Goal: Find specific page/section: Find specific page/section

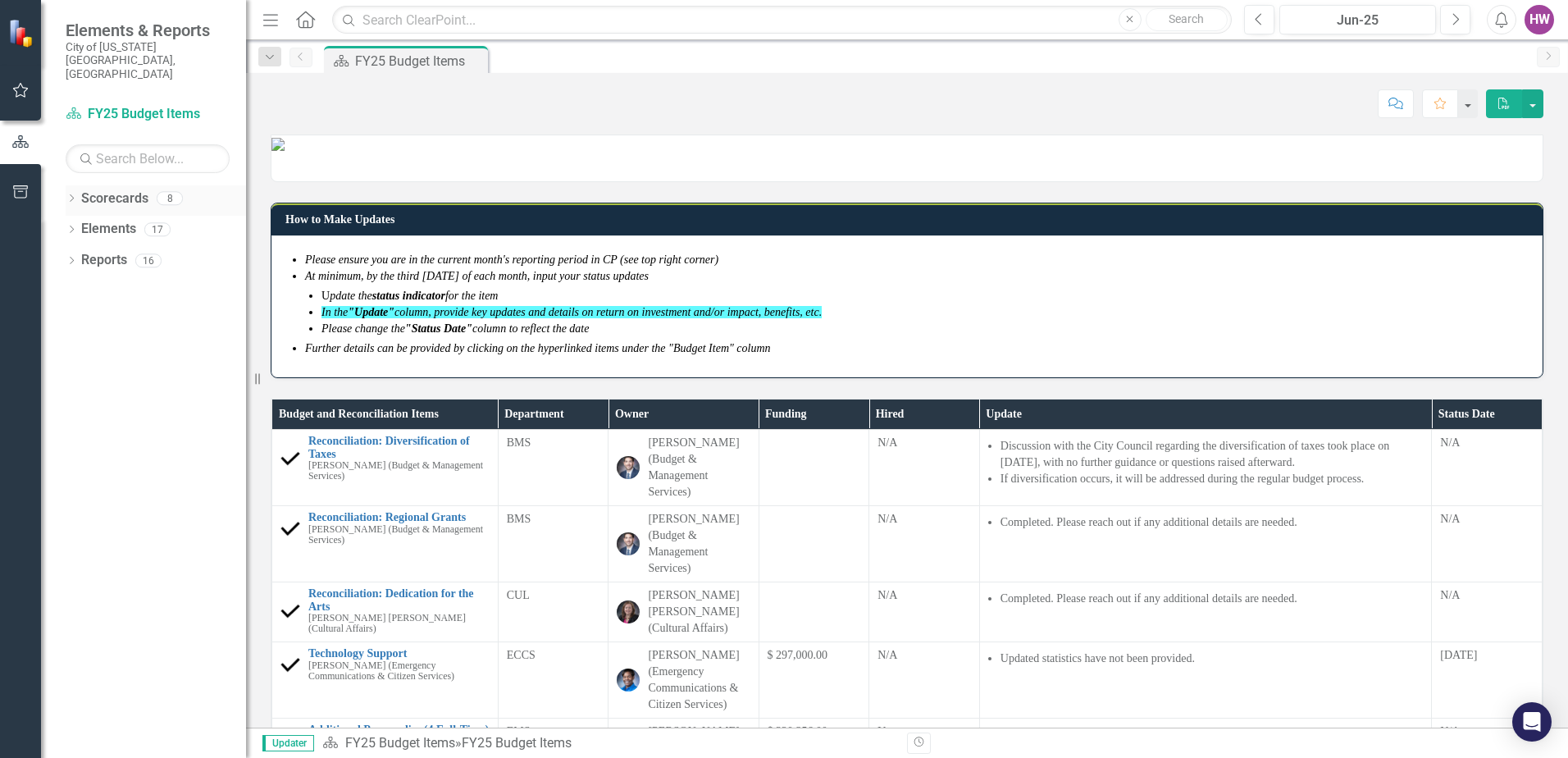
click at [68, 195] on icon "Dropdown" at bounding box center [71, 200] width 11 height 9
click at [79, 224] on icon "Dropdown" at bounding box center [80, 228] width 12 height 10
click at [138, 313] on link "FY26 Budget Items" at bounding box center [175, 322] width 139 height 19
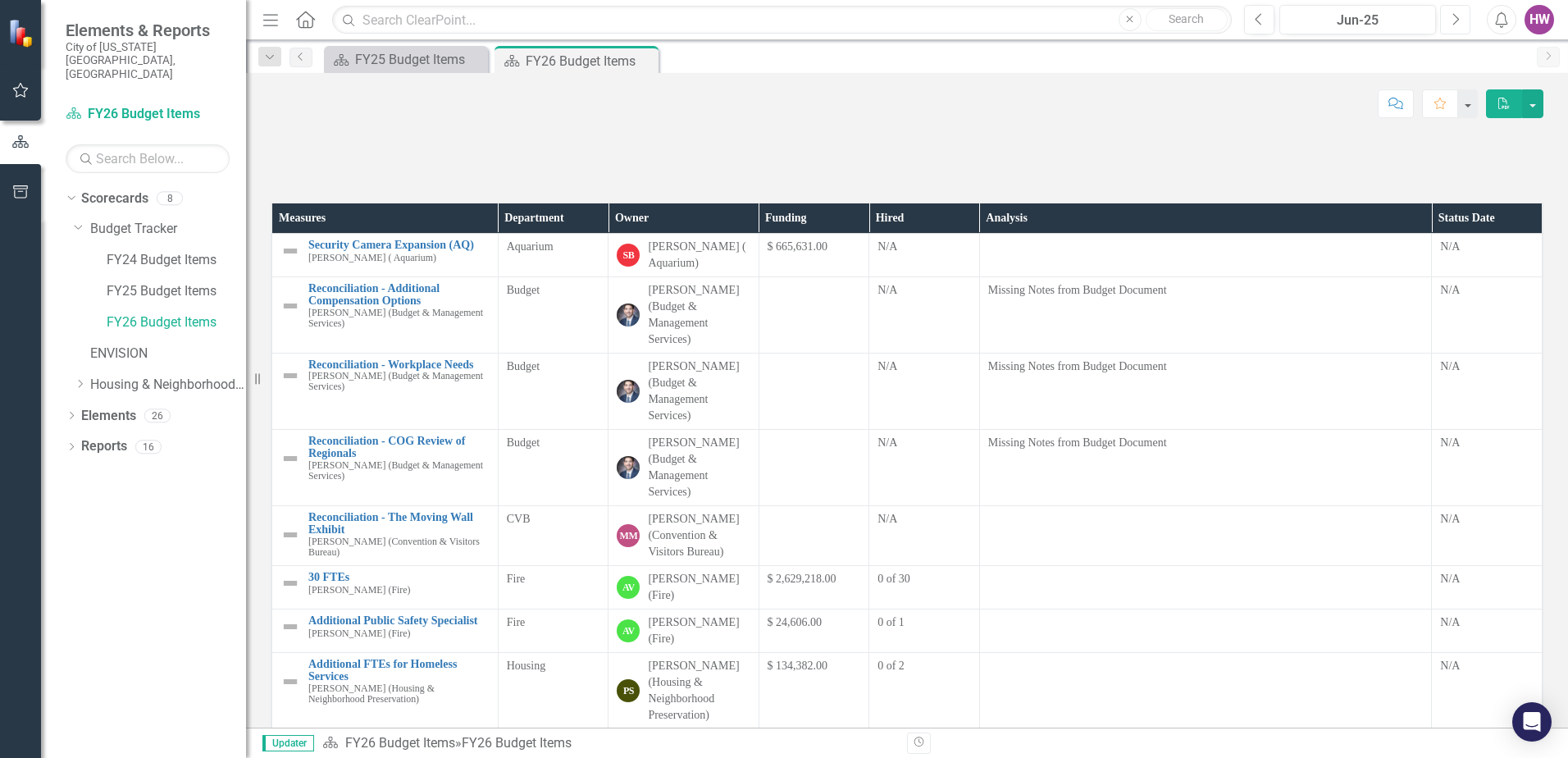
click at [1457, 22] on icon "Next" at bounding box center [1455, 19] width 9 height 15
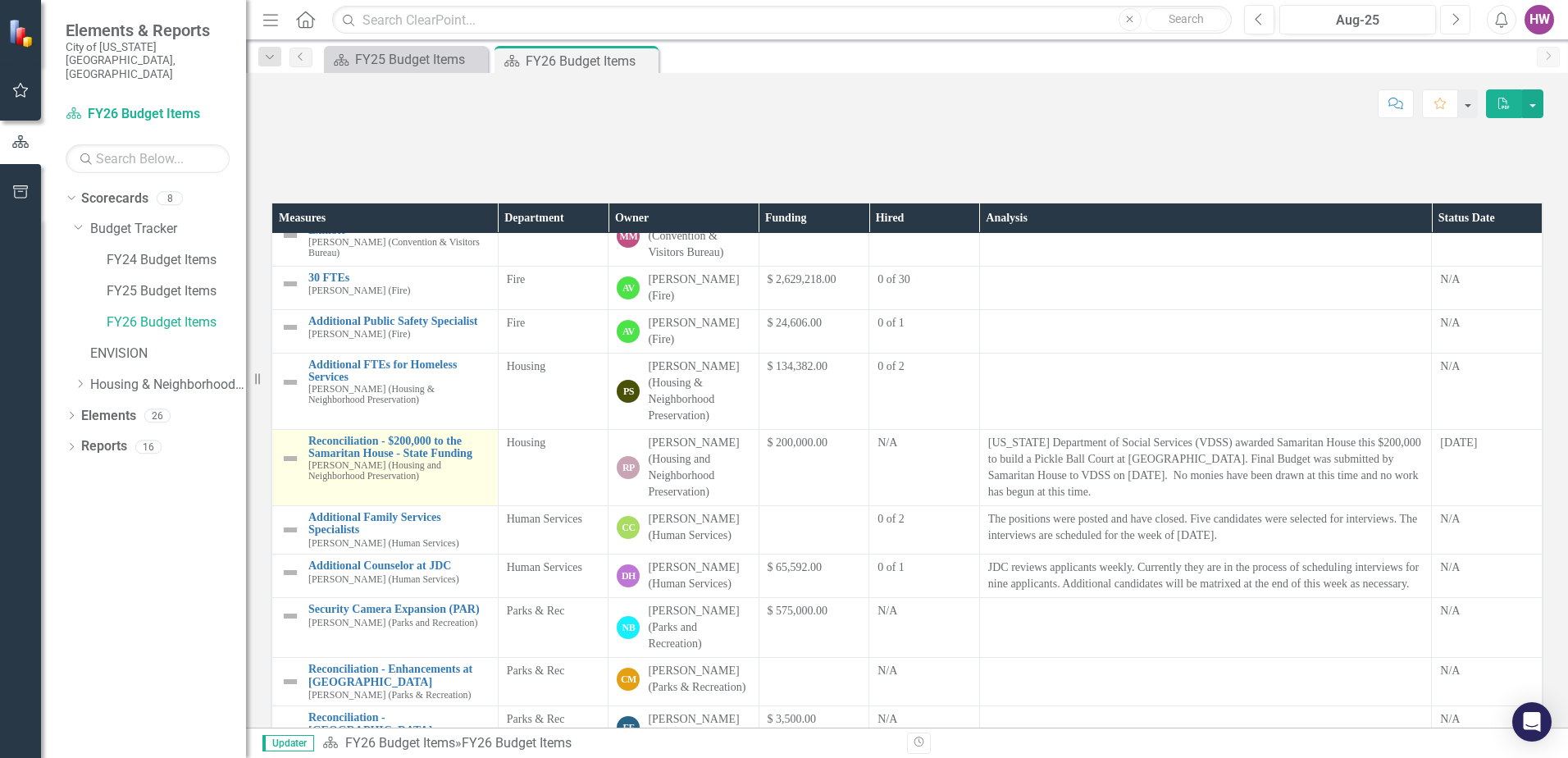
scroll to position [328, 0]
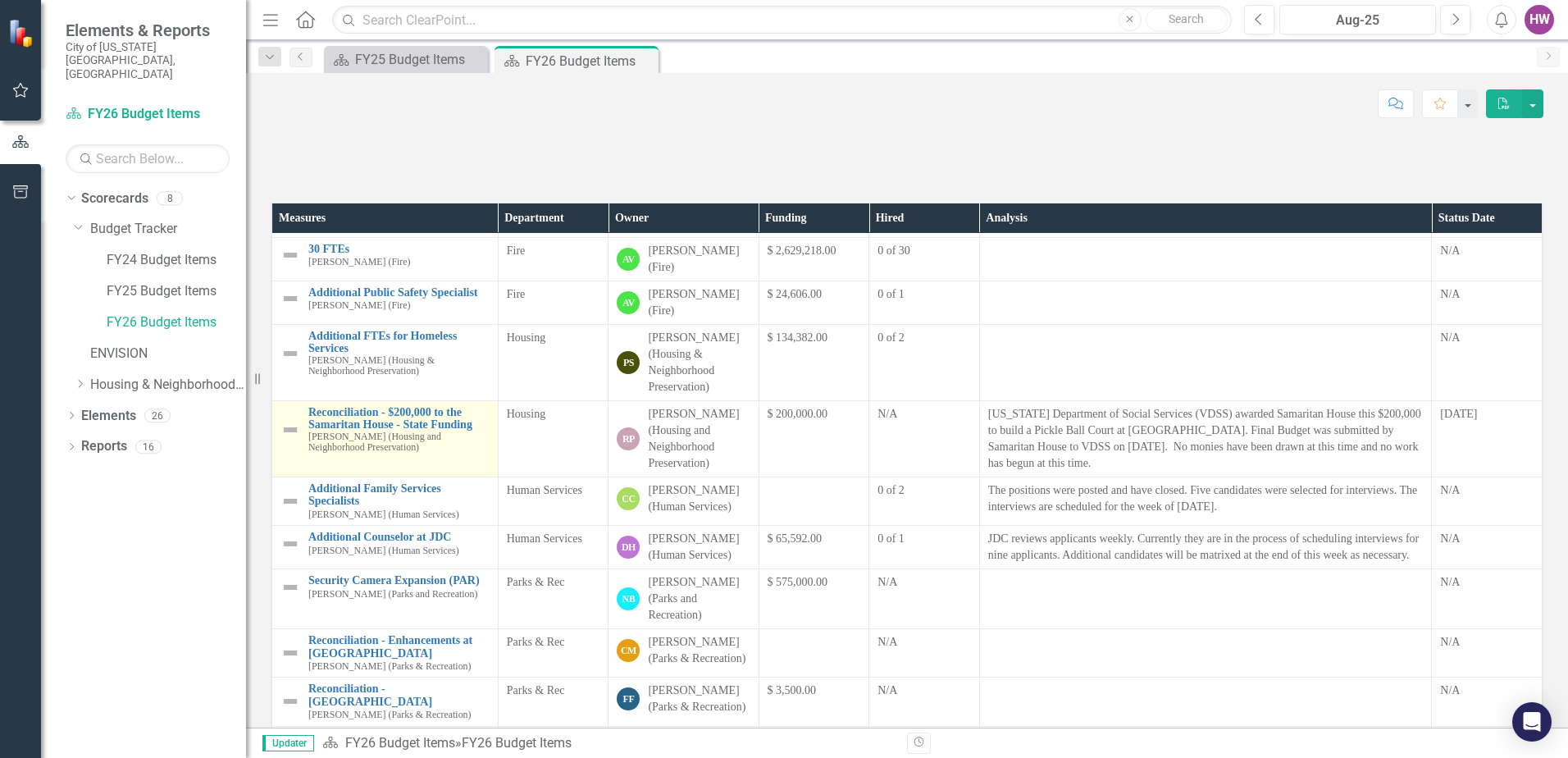
click at [288, 440] on img at bounding box center [290, 430] width 20 height 20
click at [289, 440] on img at bounding box center [290, 430] width 20 height 20
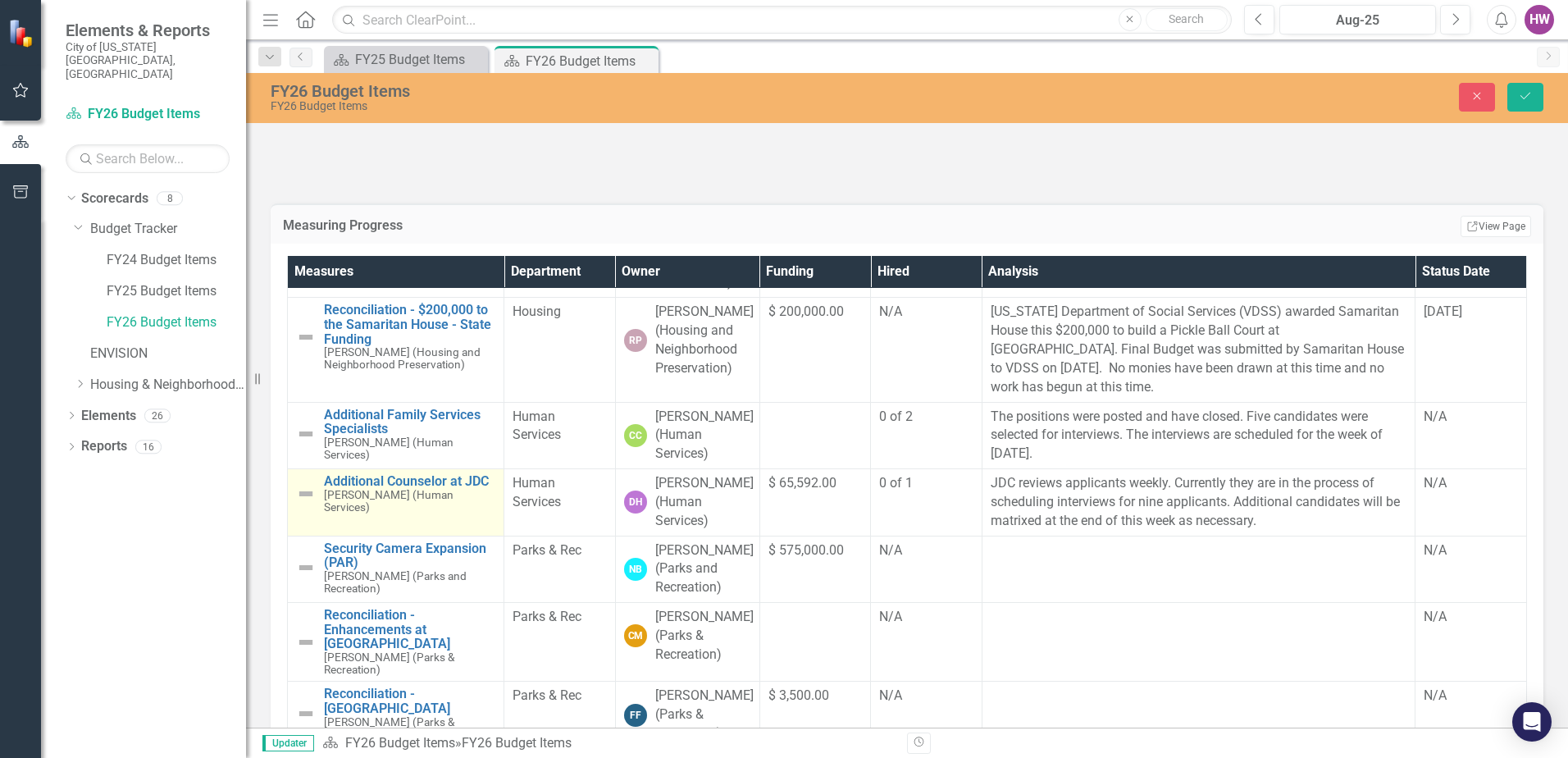
scroll to position [492, 0]
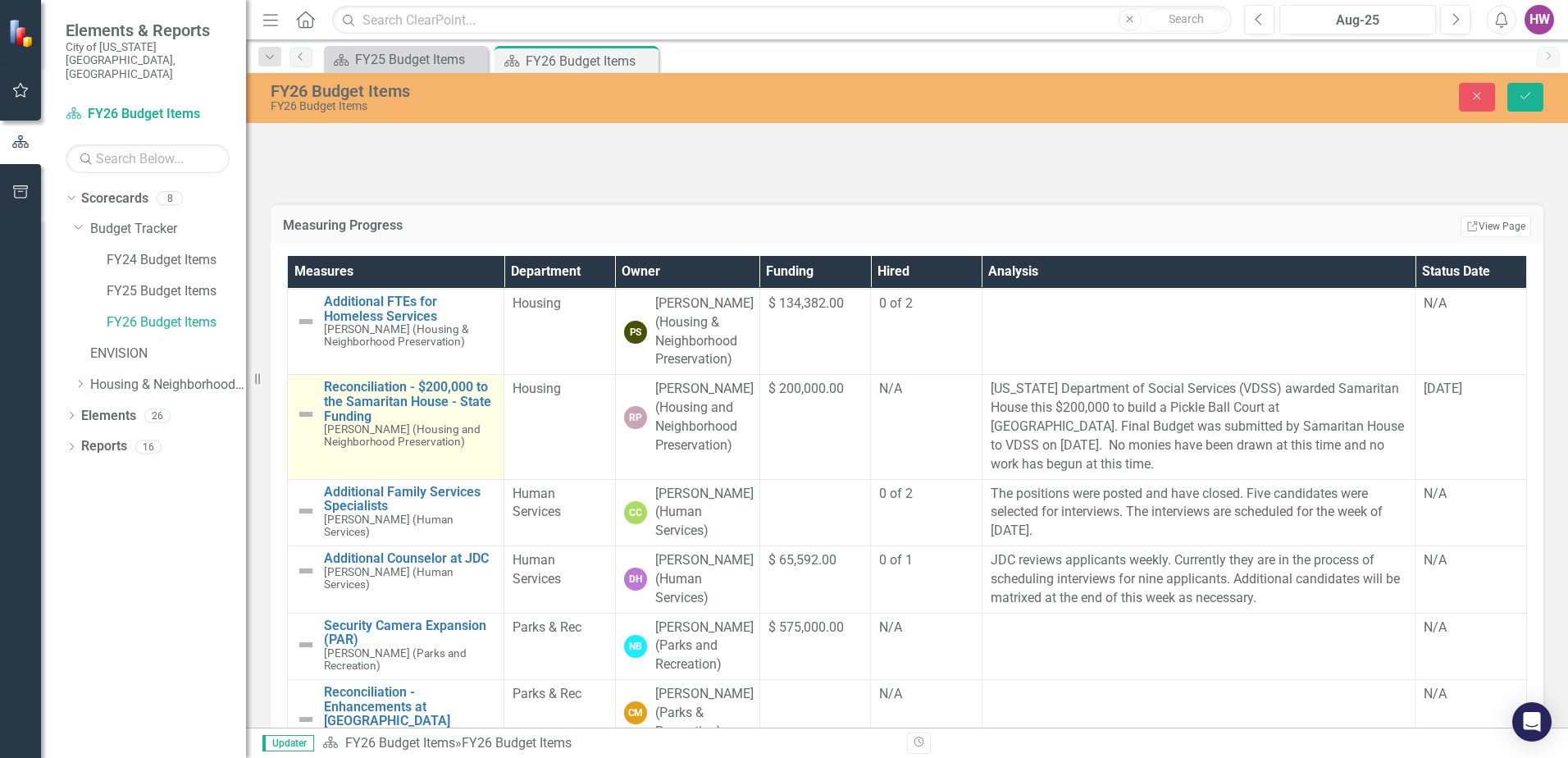
click at [308, 424] on img at bounding box center [306, 414] width 20 height 20
click at [303, 424] on img at bounding box center [306, 414] width 20 height 20
click at [299, 424] on img at bounding box center [306, 414] width 20 height 20
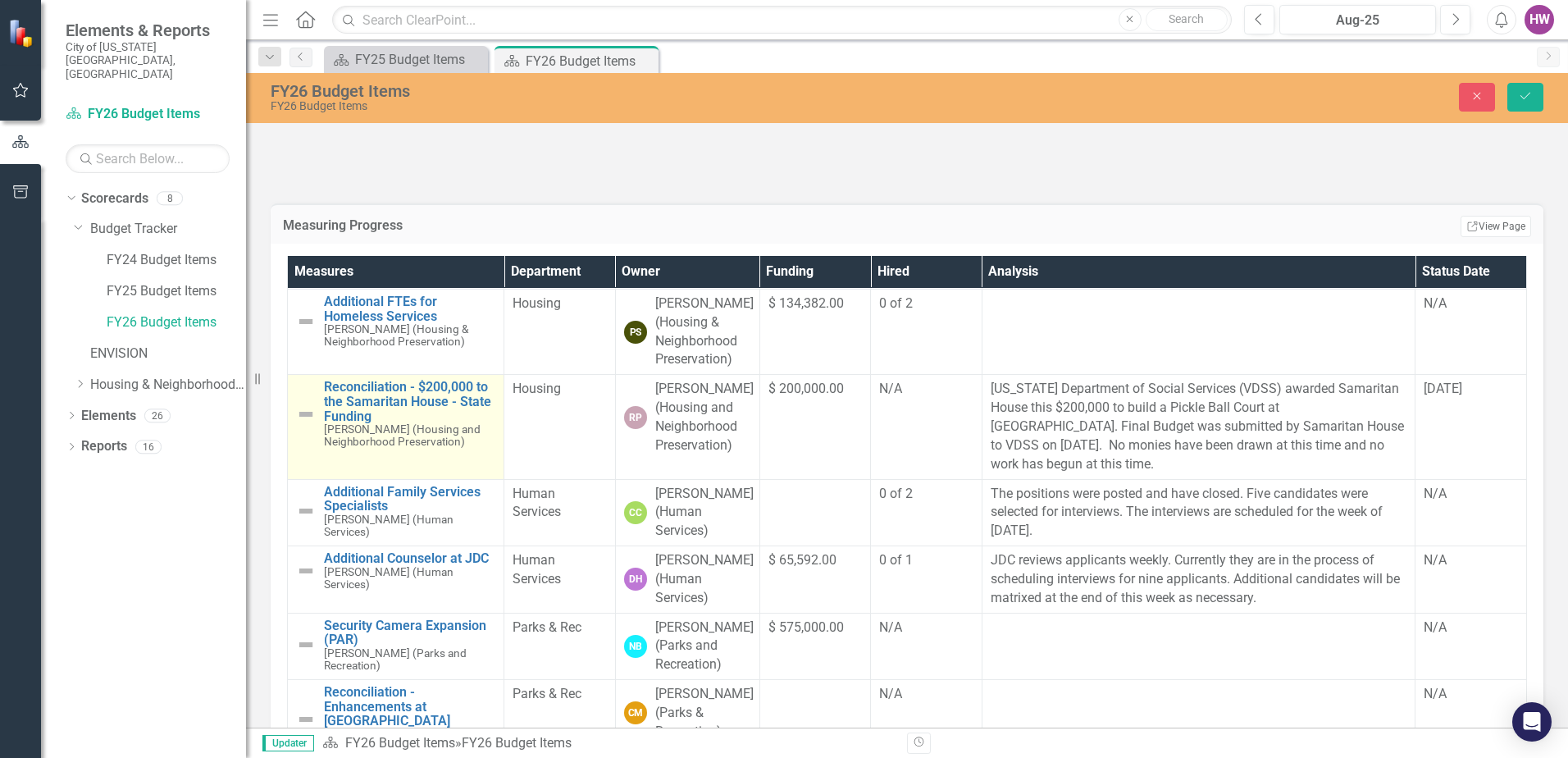
click at [299, 424] on img at bounding box center [306, 414] width 20 height 20
click at [313, 424] on img at bounding box center [306, 414] width 20 height 20
click at [307, 424] on img at bounding box center [306, 414] width 20 height 20
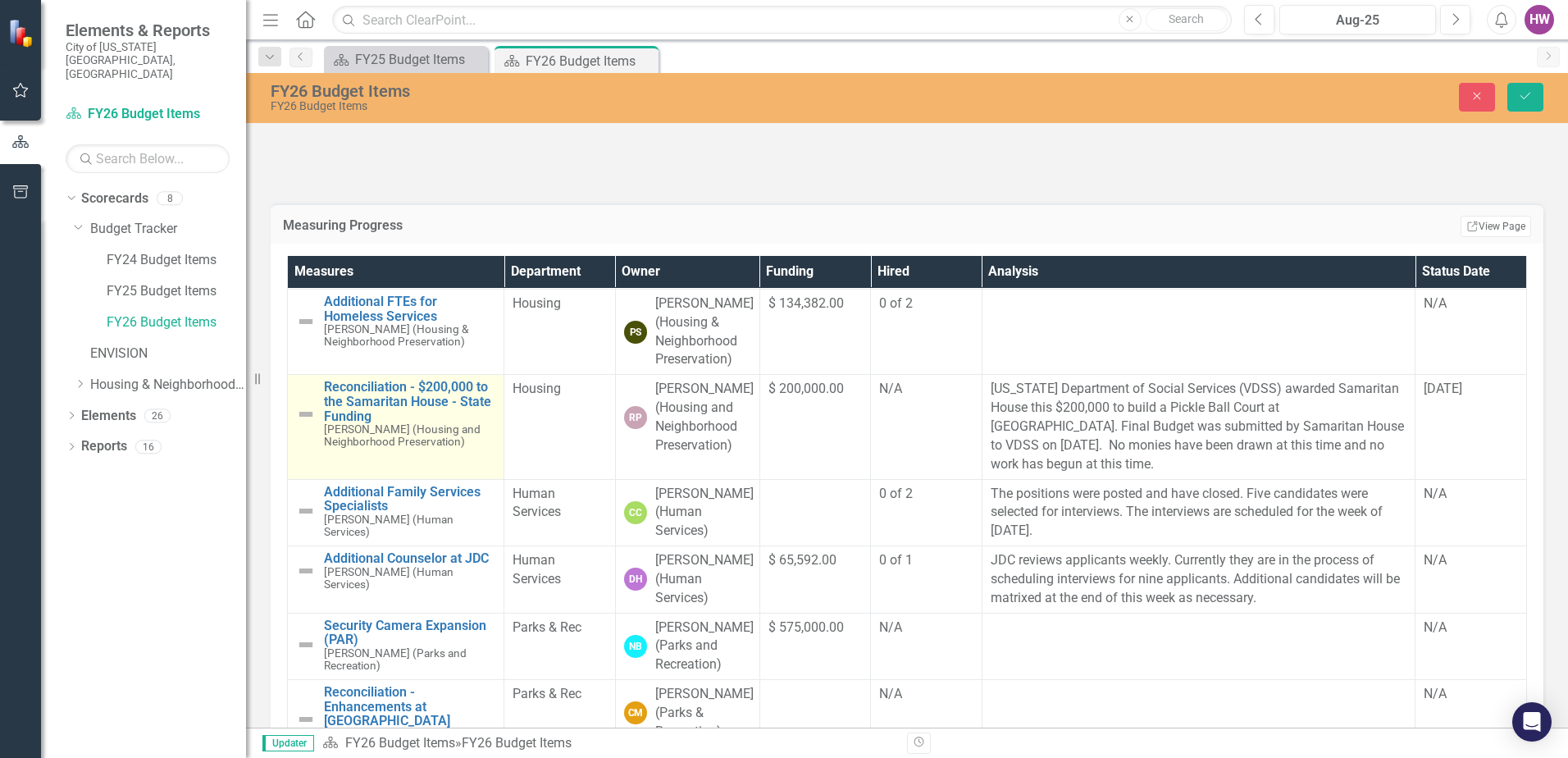
click at [307, 424] on img at bounding box center [306, 414] width 20 height 20
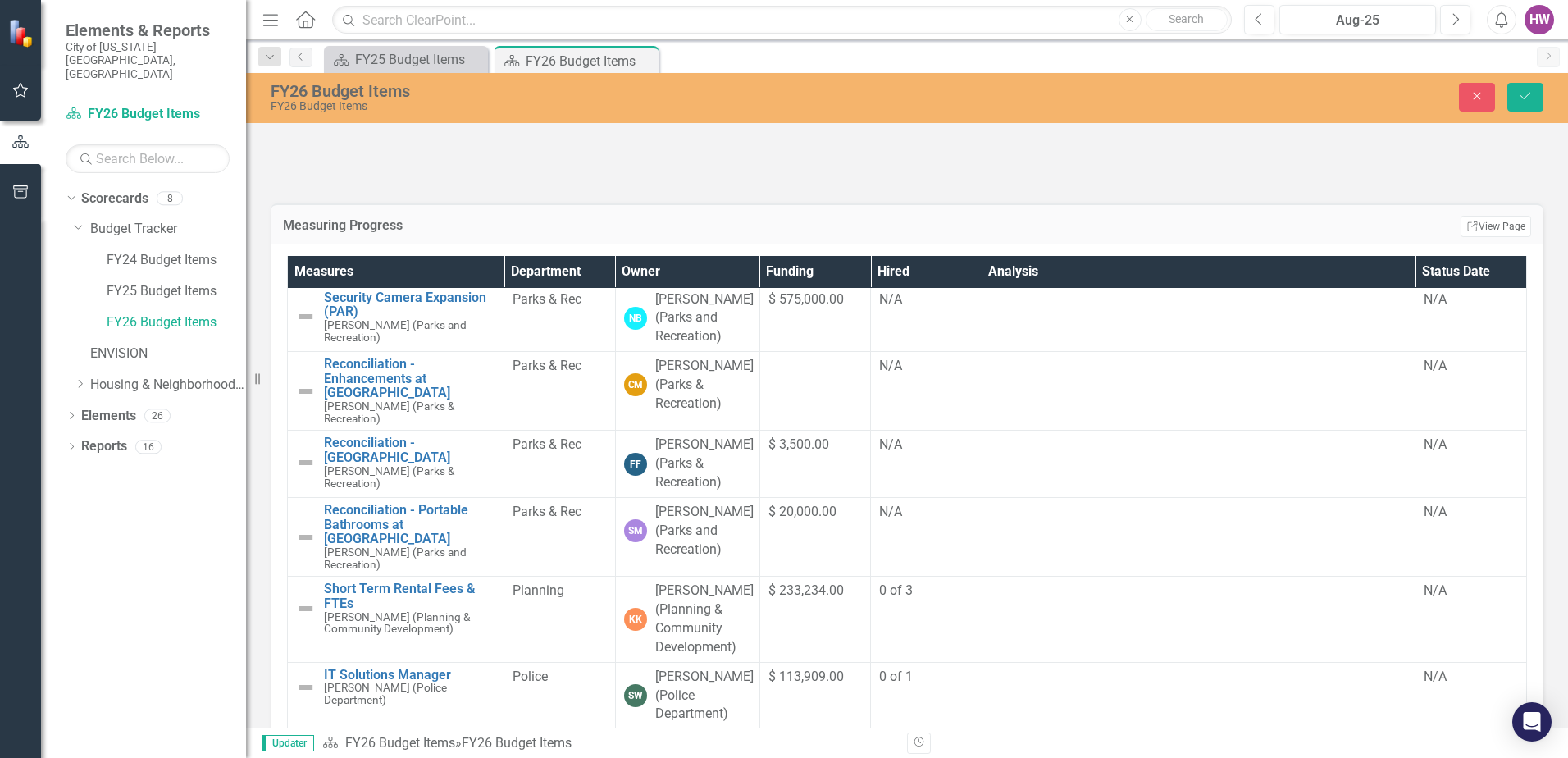
scroll to position [574, 0]
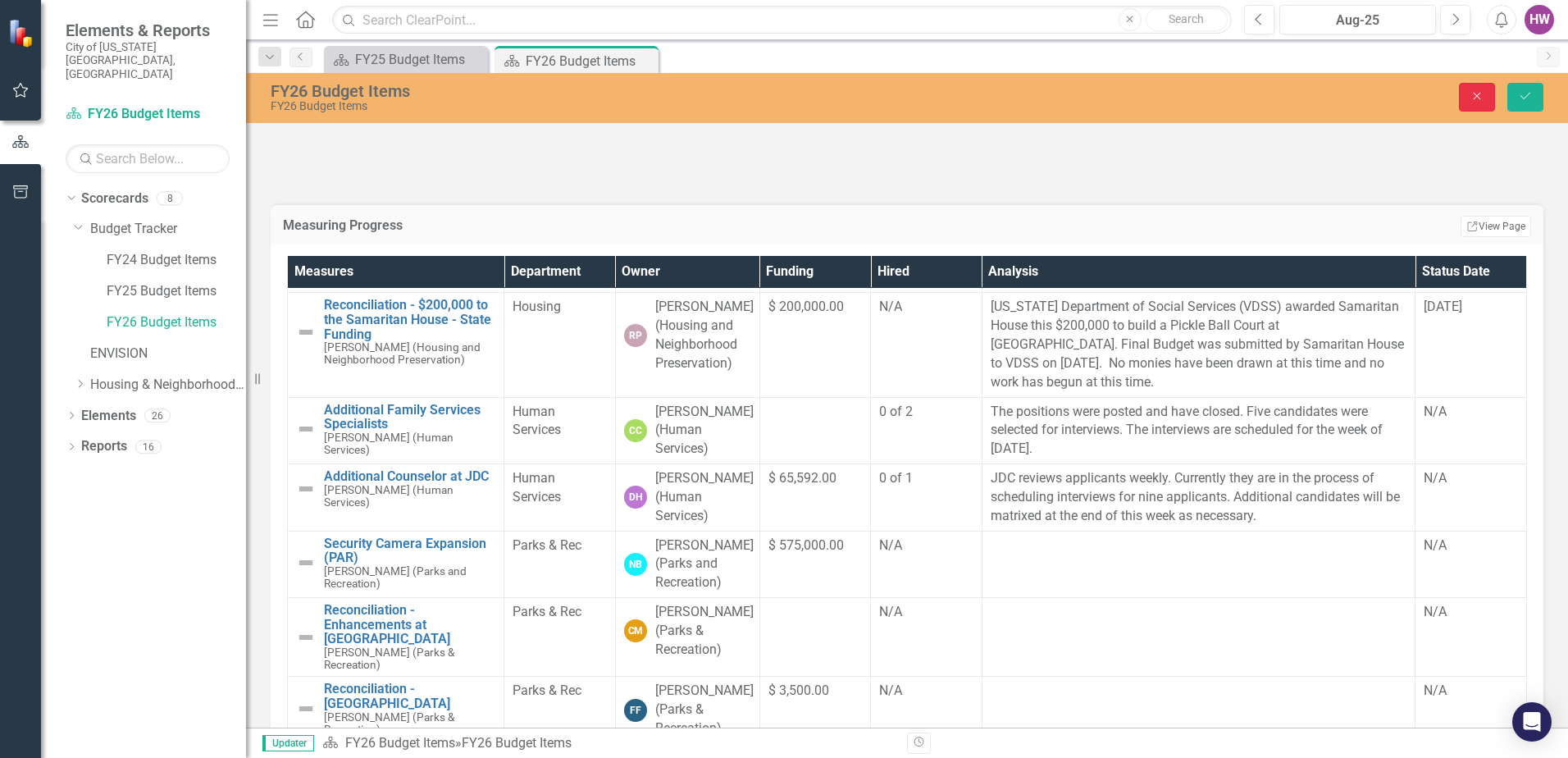
click at [1474, 91] on icon "Close" at bounding box center [1476, 95] width 15 height 11
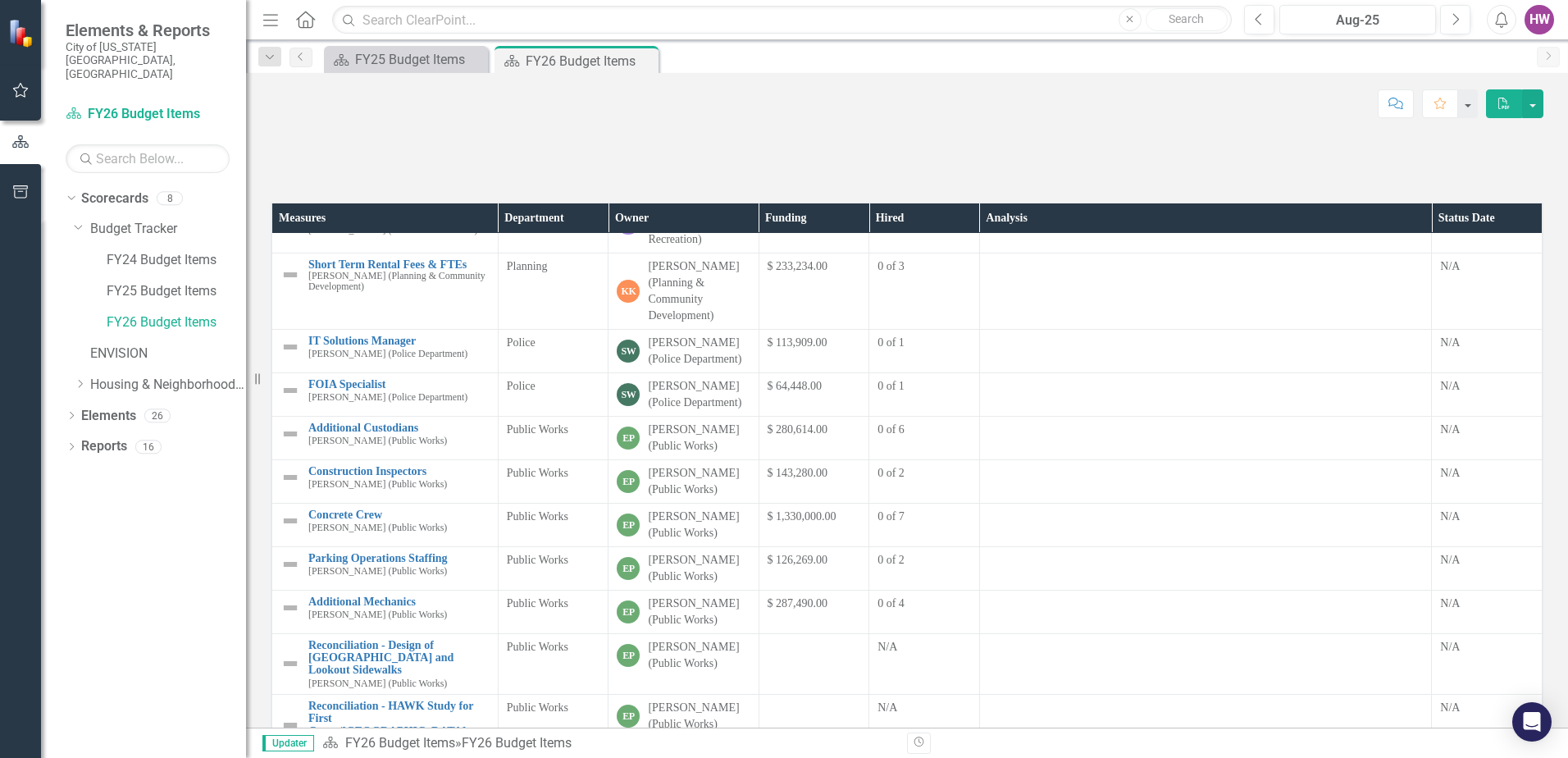
scroll to position [864, 0]
